Goal: Information Seeking & Learning: Learn about a topic

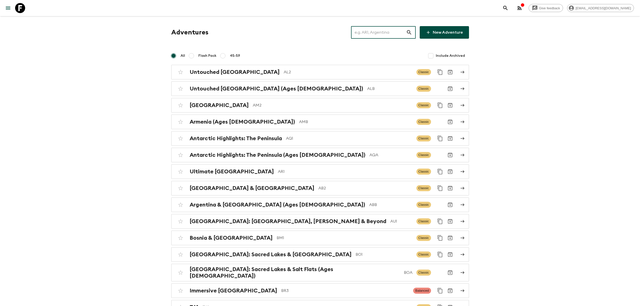
click at [379, 28] on input "text" at bounding box center [378, 32] width 55 height 14
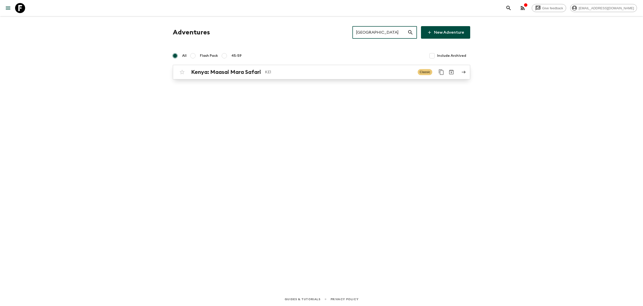
type input "[GEOGRAPHIC_DATA]"
click at [270, 68] on div "[GEOGRAPHIC_DATA]: Maasai Mara Safari KE1 Classic" at bounding box center [311, 72] width 269 height 10
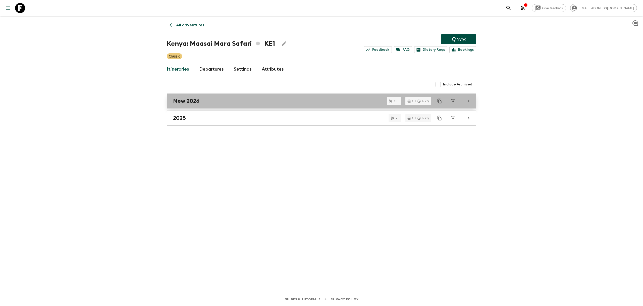
click at [225, 102] on div "New 2026" at bounding box center [317, 101] width 288 height 7
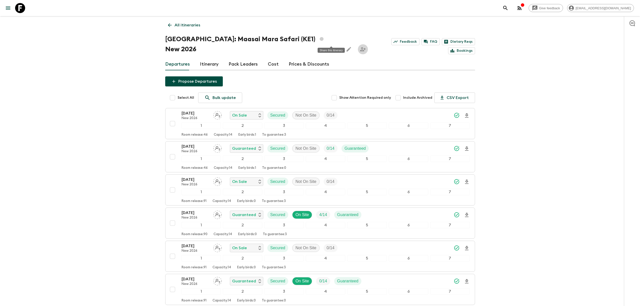
click at [360, 46] on icon "Share this itinerary" at bounding box center [363, 49] width 6 height 6
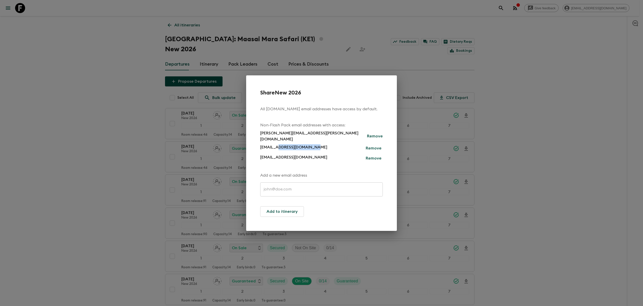
drag, startPoint x: 310, startPoint y: 146, endPoint x: 277, endPoint y: 146, distance: 33.2
click at [277, 146] on div "[EMAIL_ADDRESS][DOMAIN_NAME] Remove" at bounding box center [321, 147] width 123 height 10
copy p "[DOMAIN_NAME]"
click at [431, 104] on div "Share New 2026 All [DOMAIN_NAME] email addresses have access by default. Non-Fl…" at bounding box center [321, 153] width 643 height 306
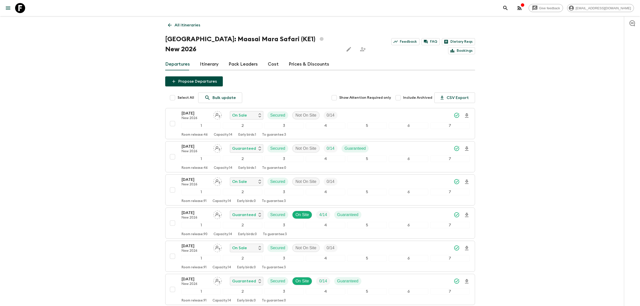
click at [200, 58] on link "Itinerary" at bounding box center [209, 64] width 19 height 12
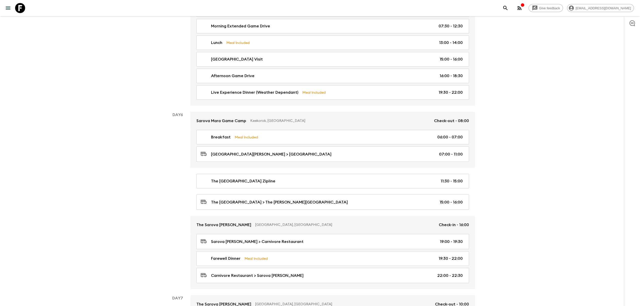
scroll to position [732, 0]
